Goal: Find contact information

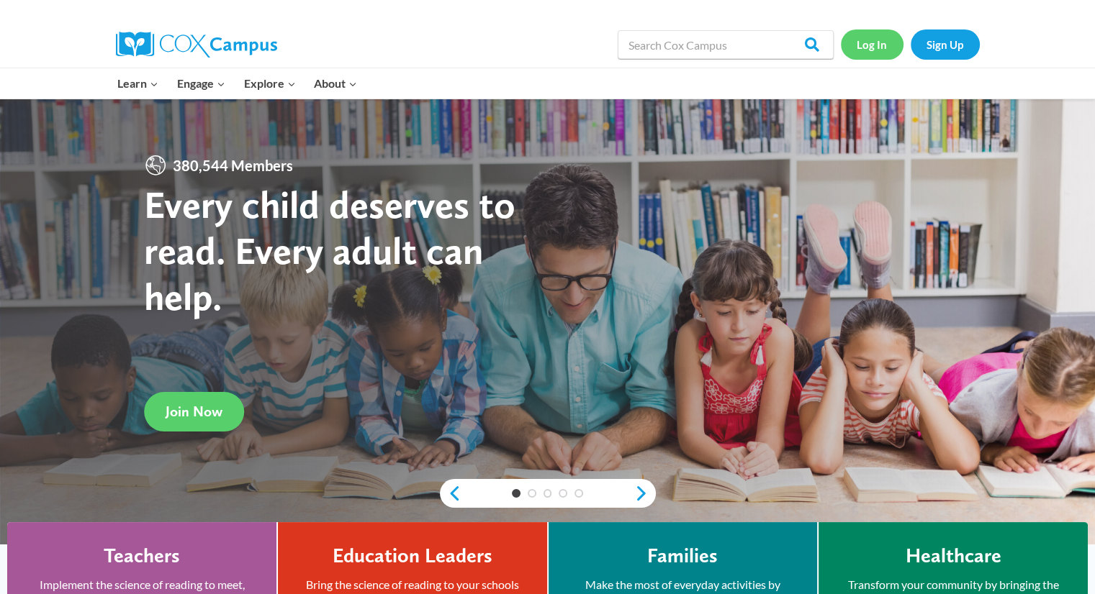
click at [864, 40] on link "Log In" at bounding box center [872, 45] width 63 height 30
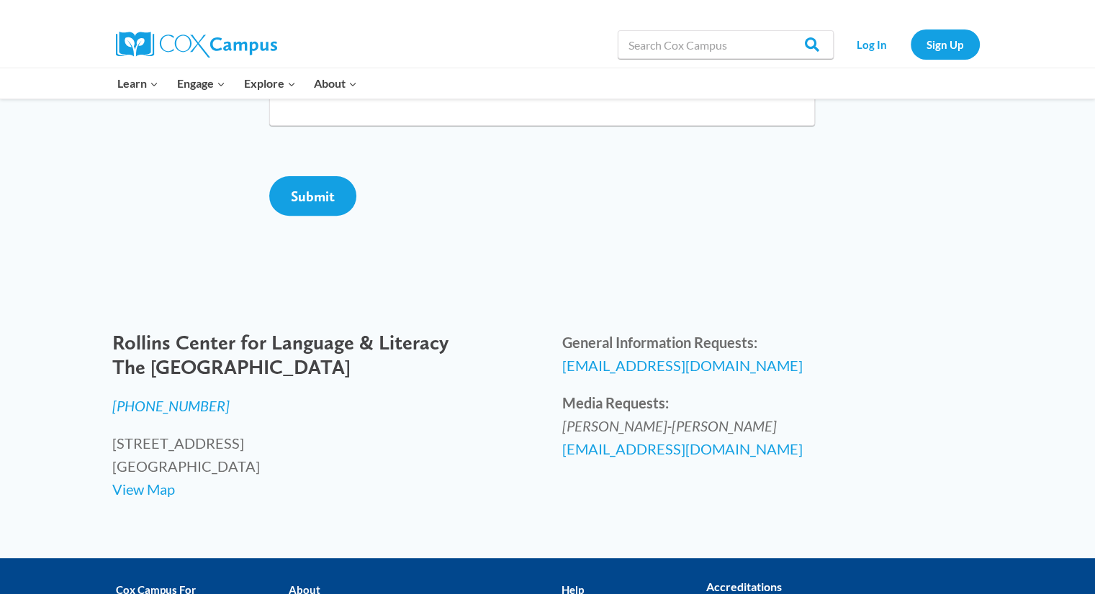
scroll to position [487, 0]
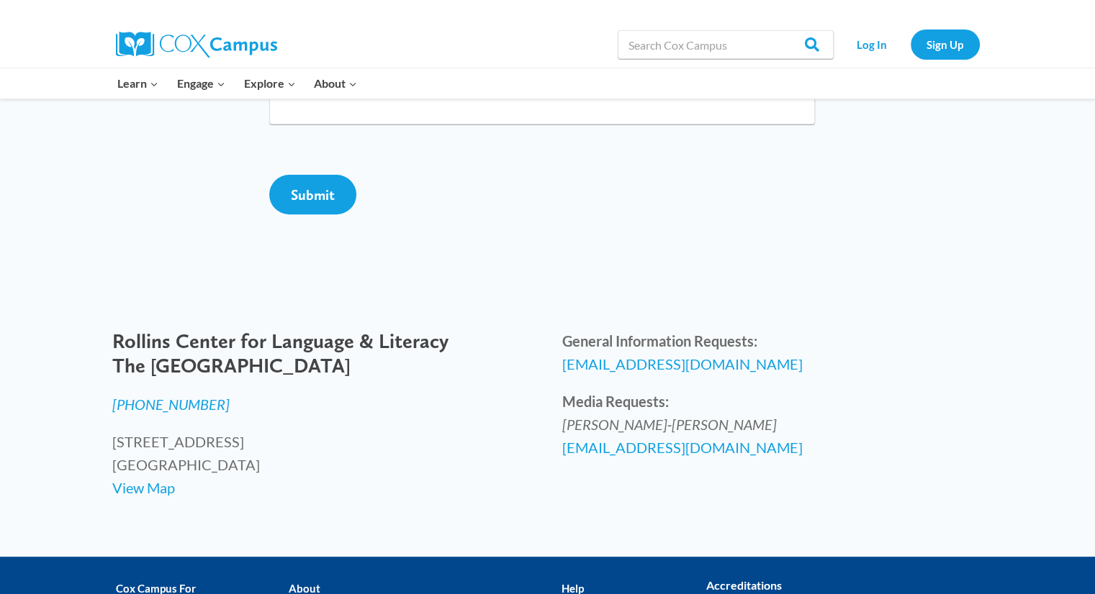
click at [231, 442] on div "[PERSON_NAME] Center for Language & Literacy The [GEOGRAPHIC_DATA] [PHONE_NUMBE…" at bounding box center [322, 414] width 421 height 169
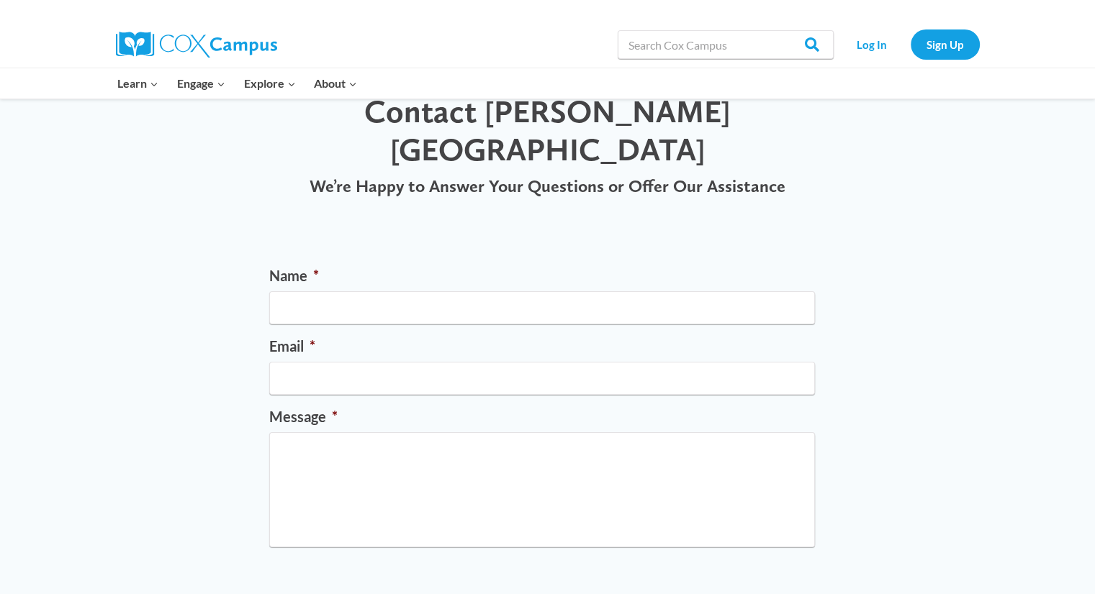
scroll to position [0, 0]
